Goal: Find specific page/section: Find specific page/section

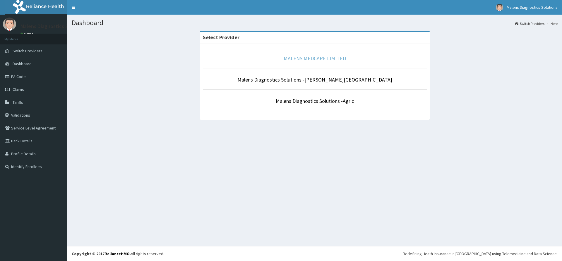
click at [309, 57] on link "MALENS MEDCARE LIMITED" at bounding box center [315, 58] width 62 height 7
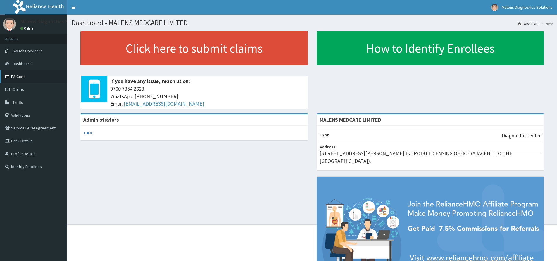
click at [18, 78] on link "PA Code" at bounding box center [33, 76] width 67 height 13
